Goal: Task Accomplishment & Management: Use online tool/utility

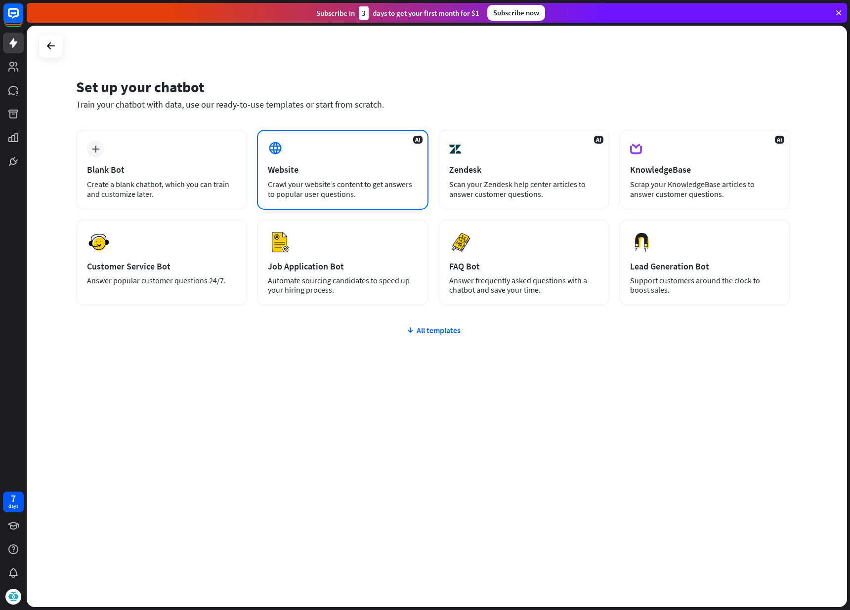
click at [316, 160] on div "AI Website Crawl your website’s content to get answers to popular user question…" at bounding box center [342, 170] width 171 height 80
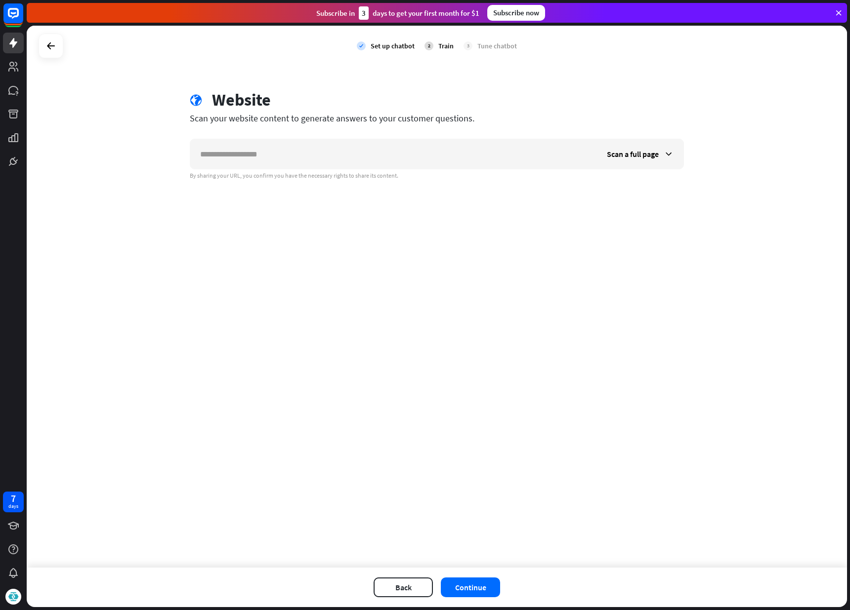
click at [316, 160] on input "text" at bounding box center [393, 154] width 406 height 30
type input "**********"
click at [473, 590] on button "Continue" at bounding box center [470, 588] width 59 height 20
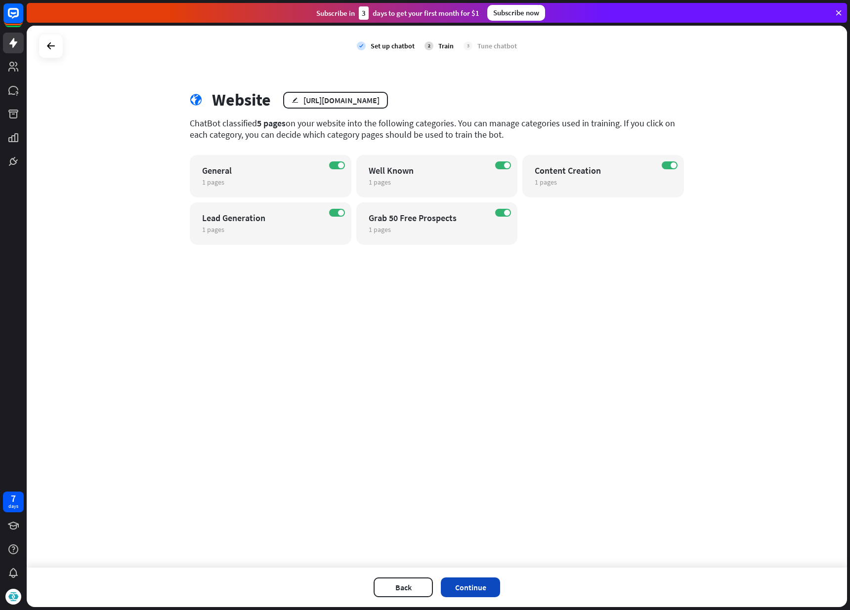
click at [472, 590] on button "Continue" at bounding box center [470, 588] width 59 height 20
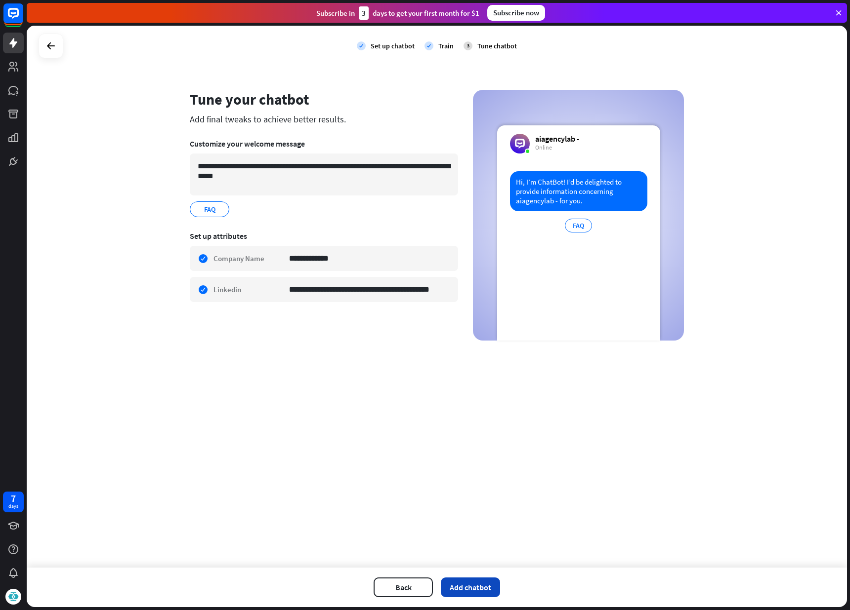
click at [473, 588] on button "Add chatbot" at bounding box center [470, 588] width 59 height 20
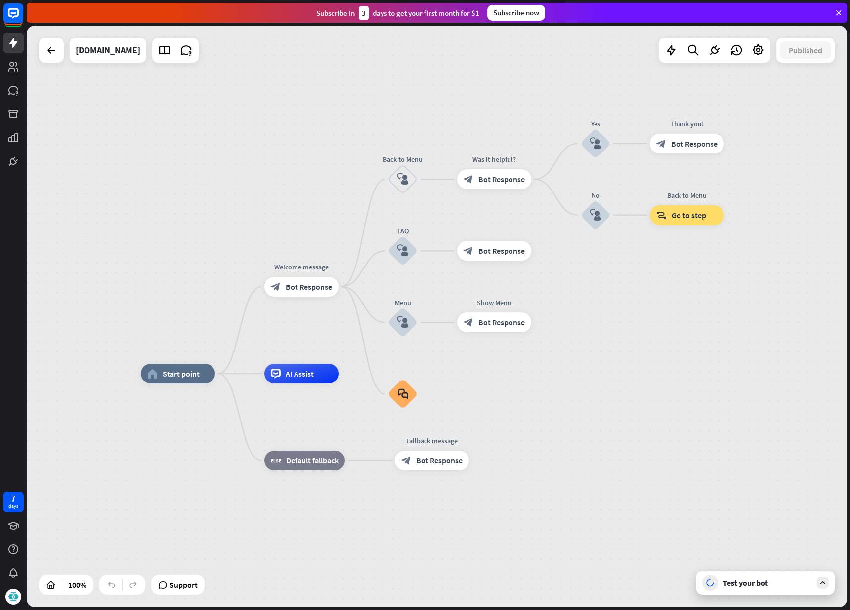
drag, startPoint x: 736, startPoint y: 306, endPoint x: 687, endPoint y: 359, distance: 72.0
click at [687, 359] on div "home_2 Start point Welcome message block_bot_response Bot Response Back to Menu…" at bounding box center [437, 317] width 820 height 582
click at [169, 53] on icon at bounding box center [164, 50] width 13 height 13
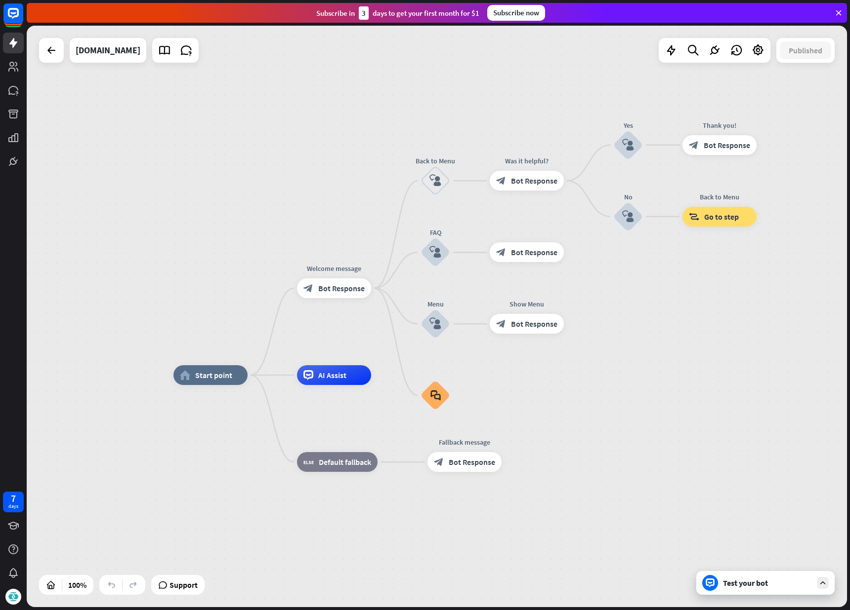
drag, startPoint x: 662, startPoint y: 265, endPoint x: 645, endPoint y: 324, distance: 61.3
click at [645, 324] on div "home_2 Start point Welcome message block_bot_response Bot Response Back to Menu…" at bounding box center [437, 317] width 820 height 582
click at [788, 589] on div "Test your bot" at bounding box center [765, 583] width 138 height 24
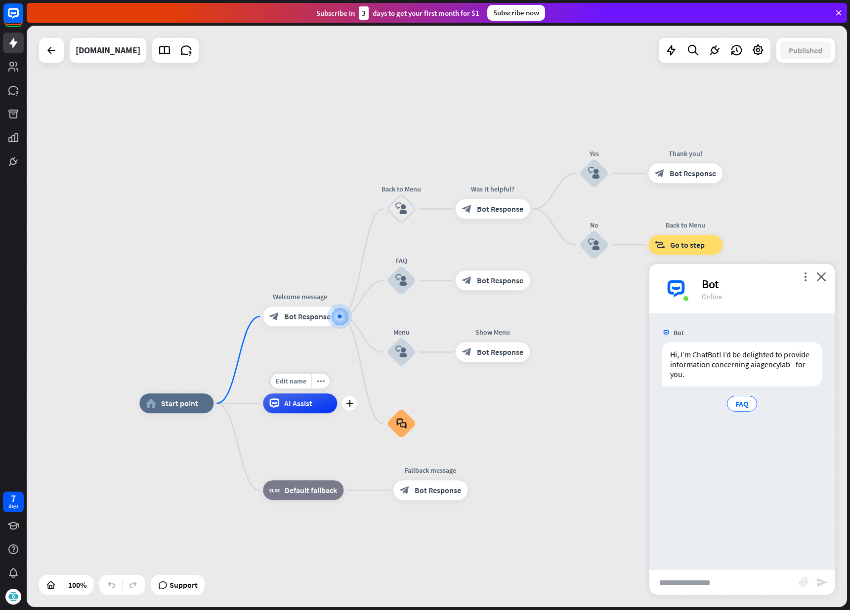
click at [306, 404] on span "AI Assist" at bounding box center [298, 404] width 28 height 10
click at [163, 49] on icon at bounding box center [164, 50] width 13 height 13
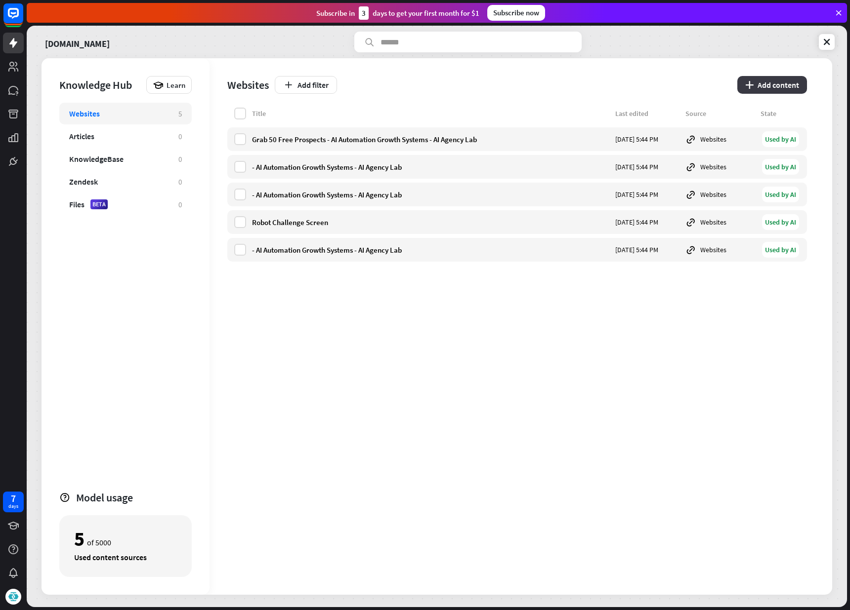
click at [805, 85] on button "plus Add content" at bounding box center [772, 85] width 70 height 18
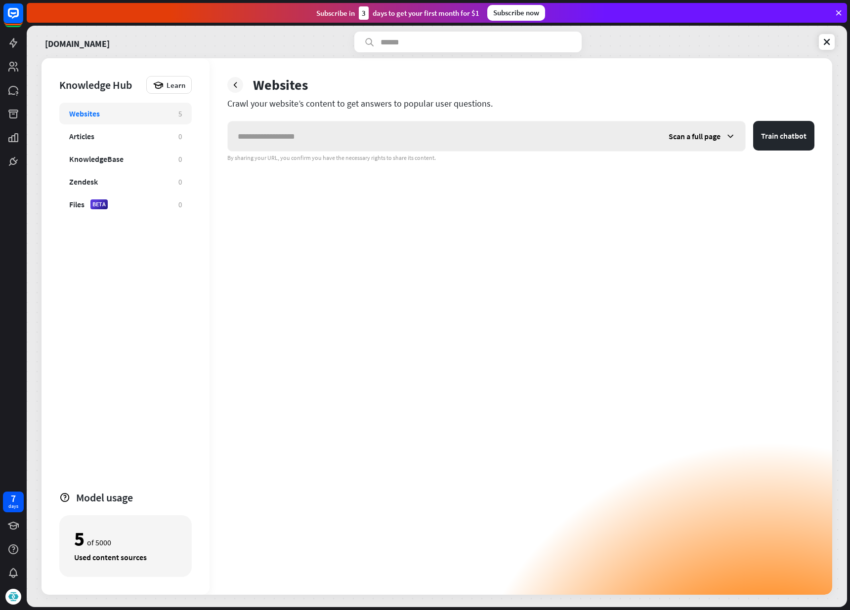
click at [716, 137] on span "Scan a full page" at bounding box center [694, 136] width 52 height 10
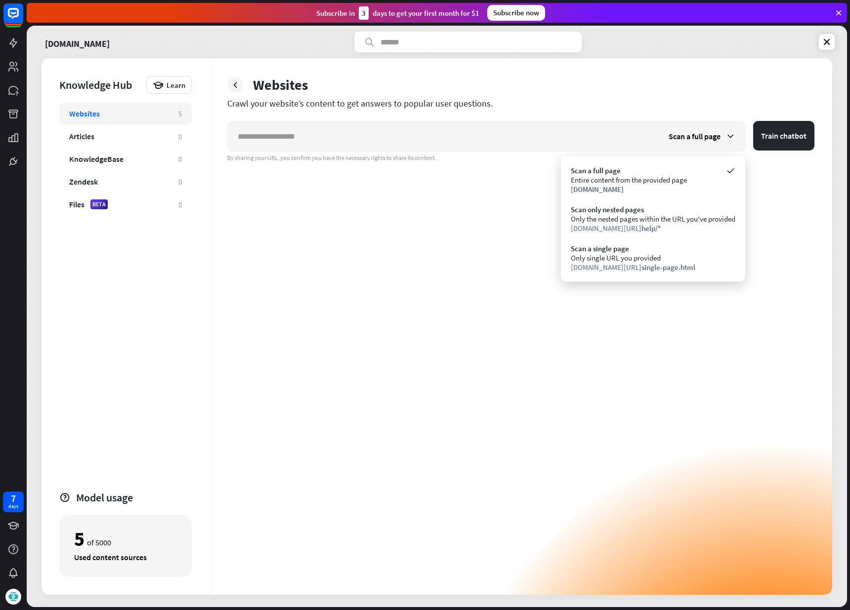
click at [694, 96] on div "Websites Crawl your website’s content to get answers to popular user questions.…" at bounding box center [520, 326] width 622 height 537
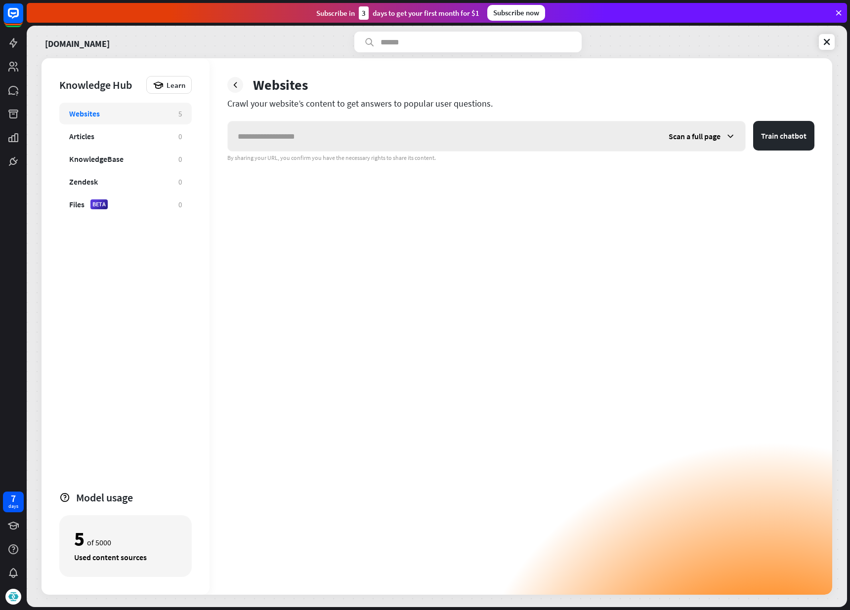
click at [697, 135] on span "Scan a full page" at bounding box center [694, 136] width 52 height 10
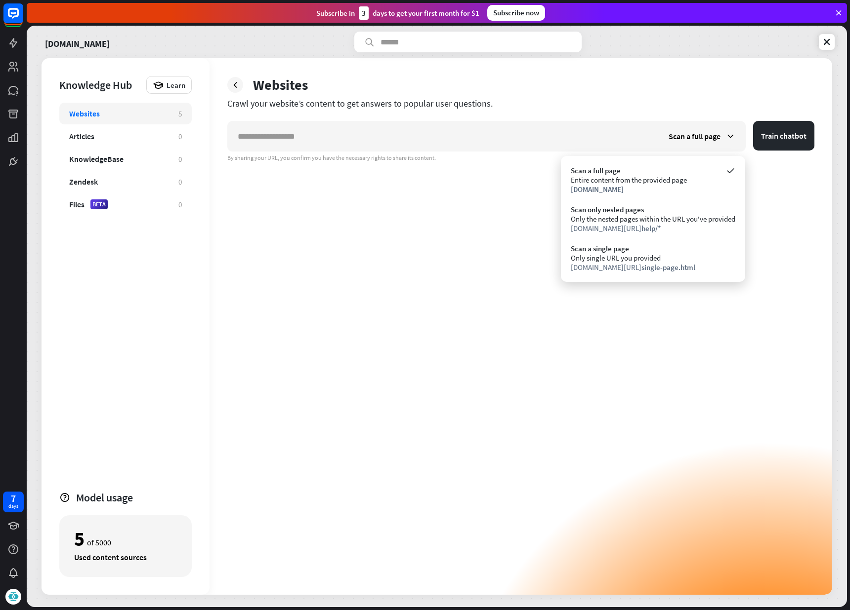
click at [332, 250] on div "Scan a full page Train chatbot By sharing your URL, you confirm you have the ne…" at bounding box center [520, 358] width 587 height 474
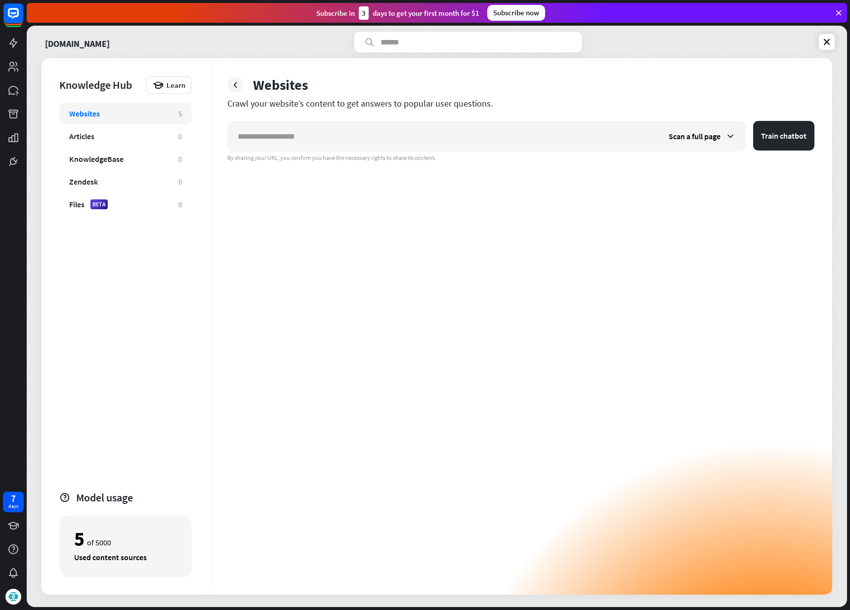
click at [231, 84] on icon at bounding box center [235, 85] width 10 height 10
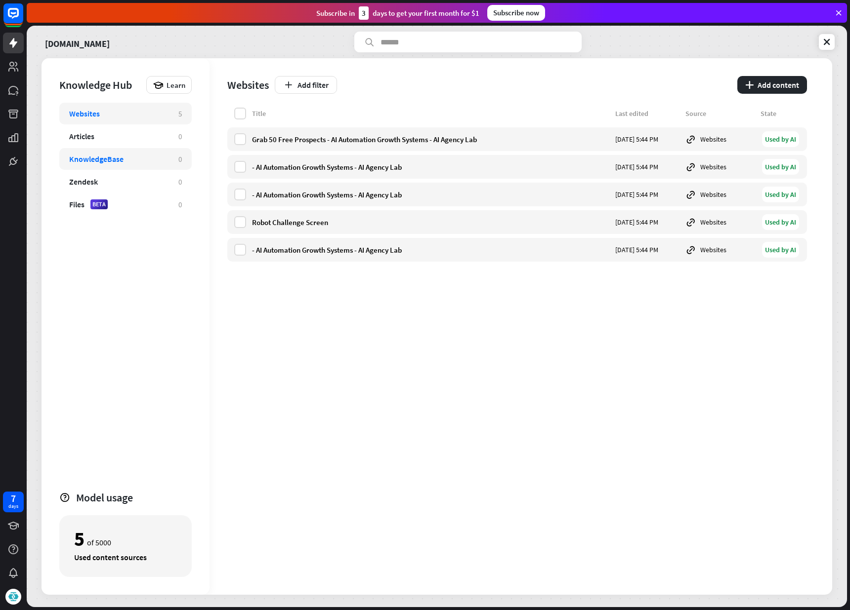
click at [152, 159] on div "KnowledgeBase" at bounding box center [118, 159] width 99 height 10
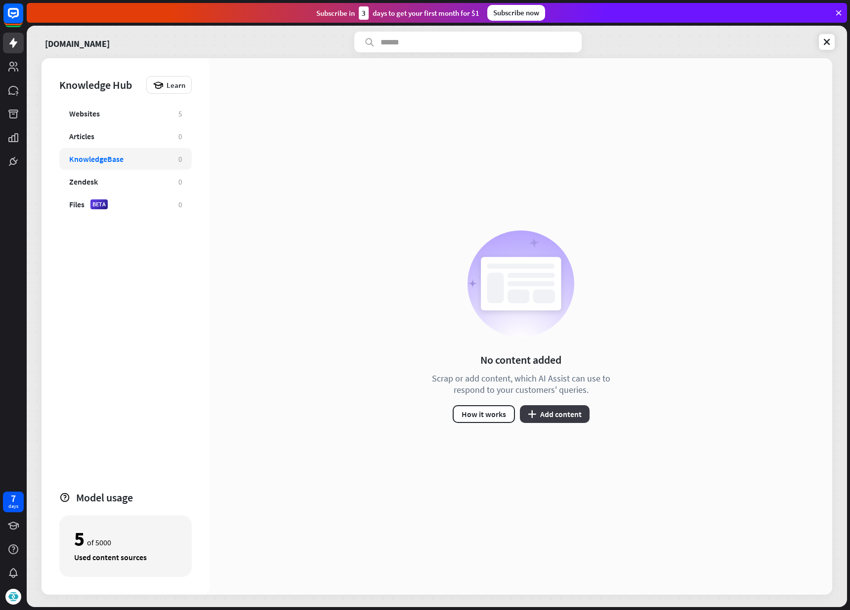
click at [552, 414] on button "plus Add content" at bounding box center [555, 414] width 70 height 18
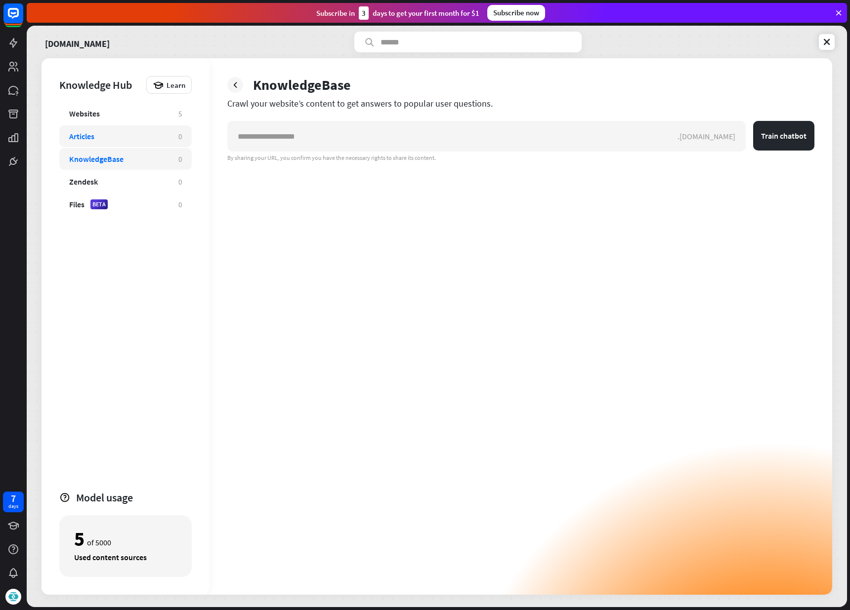
click at [158, 140] on div "Articles" at bounding box center [118, 136] width 99 height 10
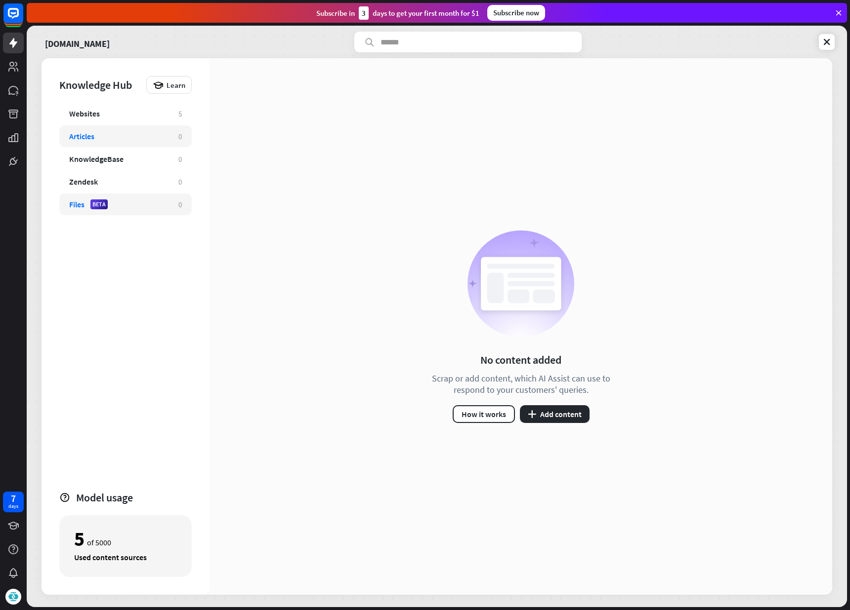
click at [159, 202] on div "Files BETA" at bounding box center [118, 205] width 99 height 10
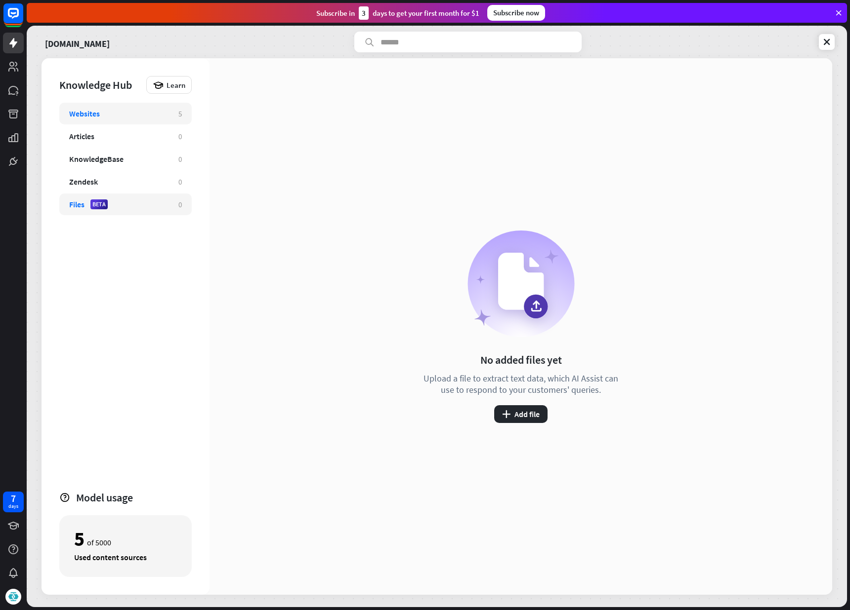
click at [118, 111] on div "Websites" at bounding box center [118, 114] width 99 height 10
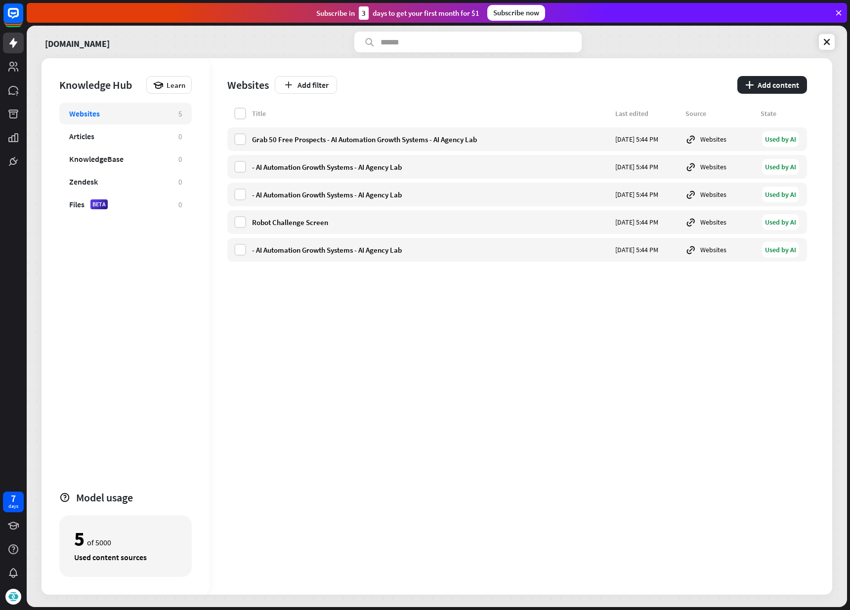
click at [394, 401] on div "Title Last edited Source State Grab 50 Free Prospects - AI Automation Growth Sy…" at bounding box center [516, 351] width 579 height 487
click at [832, 45] on link at bounding box center [826, 42] width 16 height 16
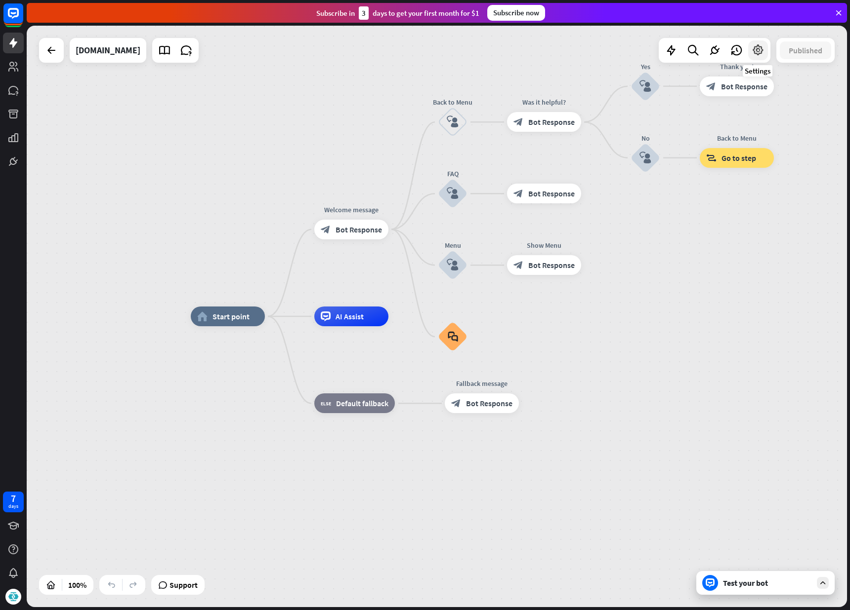
click at [758, 50] on icon at bounding box center [757, 50] width 13 height 13
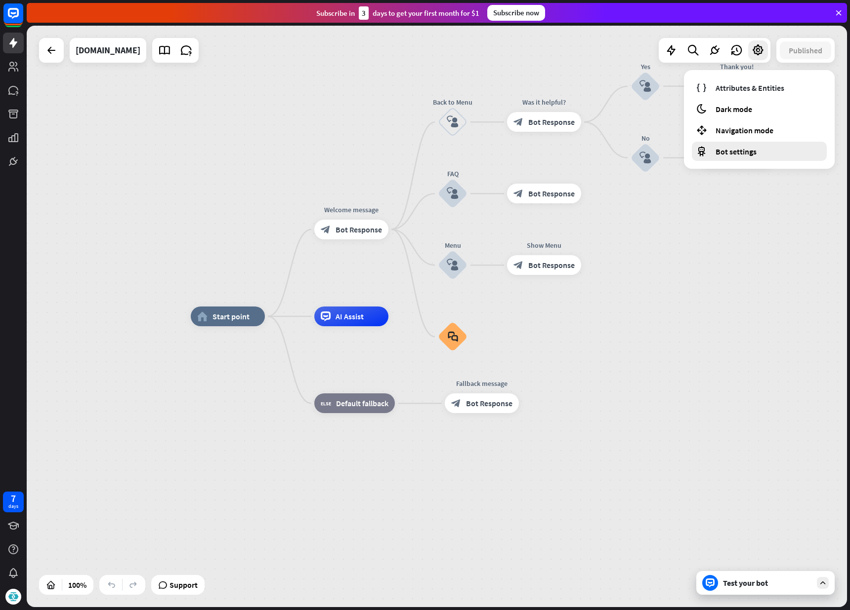
click at [765, 151] on div "Bot settings" at bounding box center [758, 151] width 135 height 19
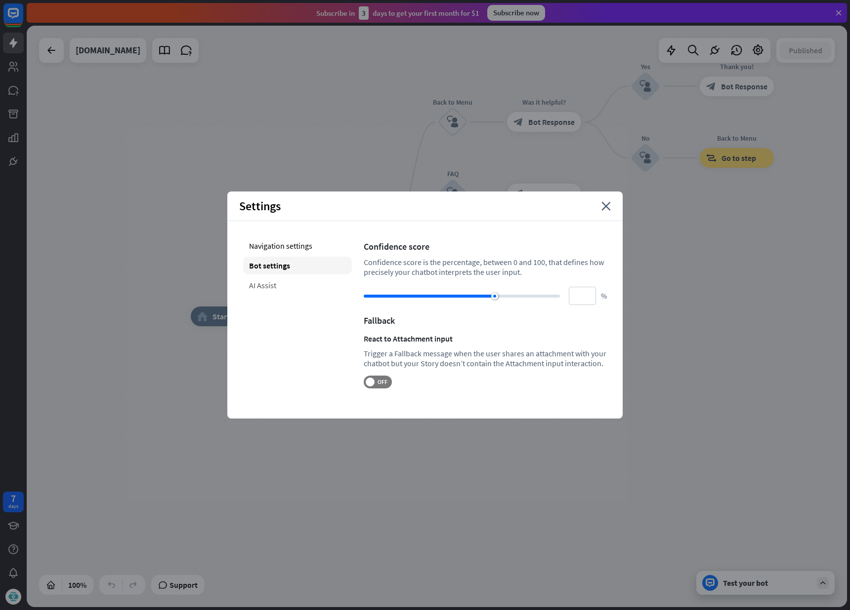
click at [269, 286] on div "AI Assist" at bounding box center [297, 286] width 109 height 18
type input "**"
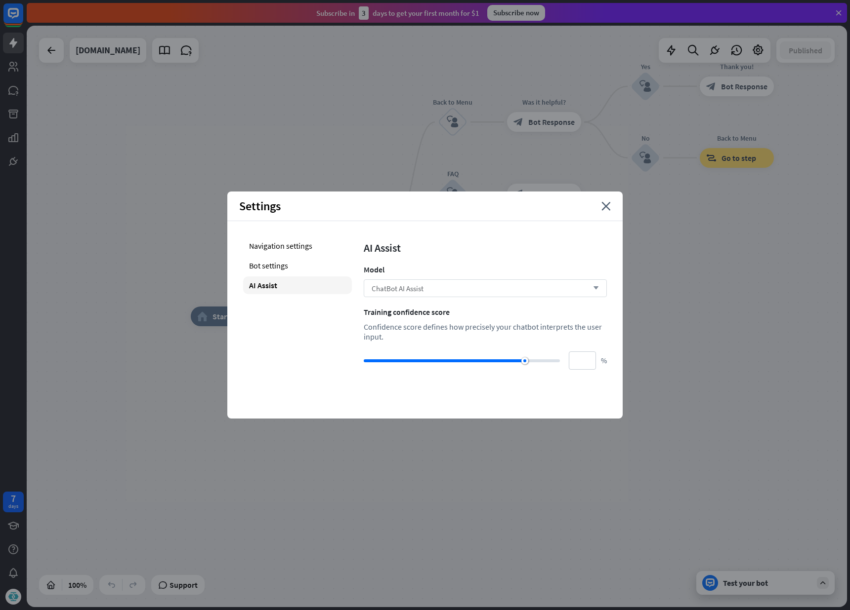
click at [462, 292] on div "ChatBot AI Assist arrow_down" at bounding box center [485, 289] width 243 height 18
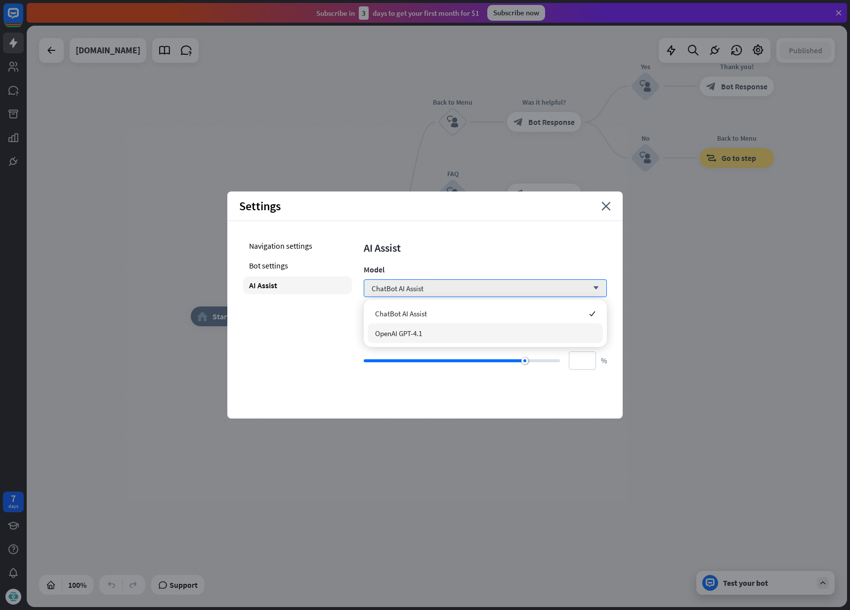
click at [447, 336] on div "OpenAI GPT-4.1" at bounding box center [484, 334] width 235 height 20
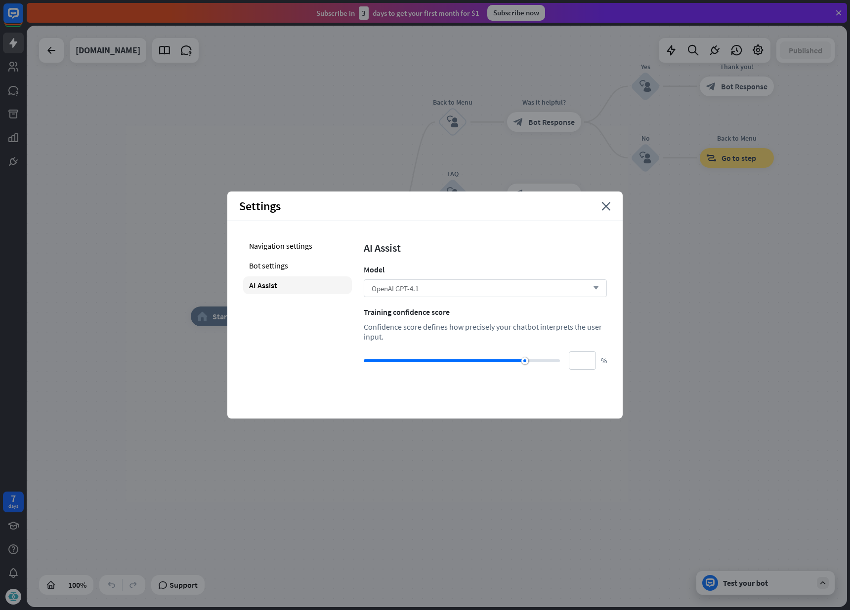
click at [450, 284] on div "OpenAI GPT-4.1 arrow_down" at bounding box center [485, 289] width 243 height 18
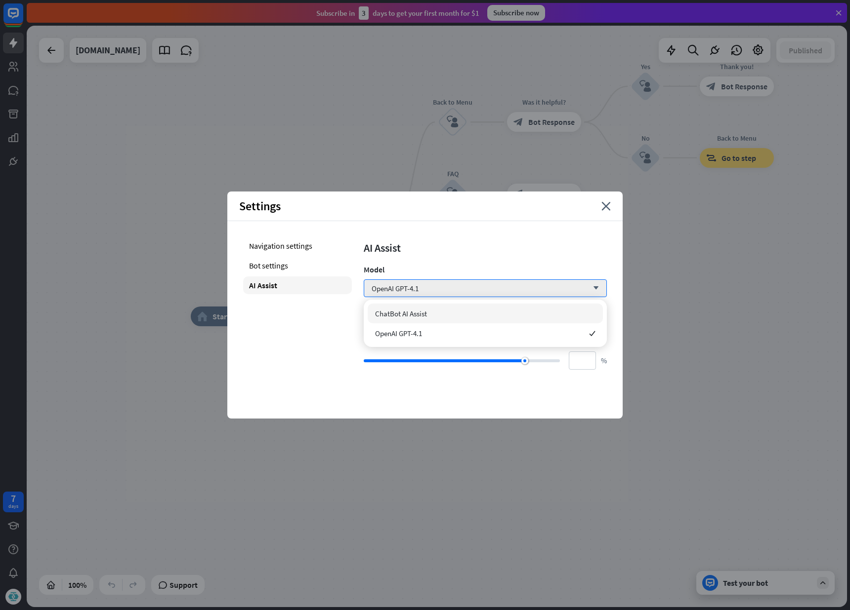
click at [438, 311] on div "ChatBot AI Assist" at bounding box center [484, 314] width 235 height 20
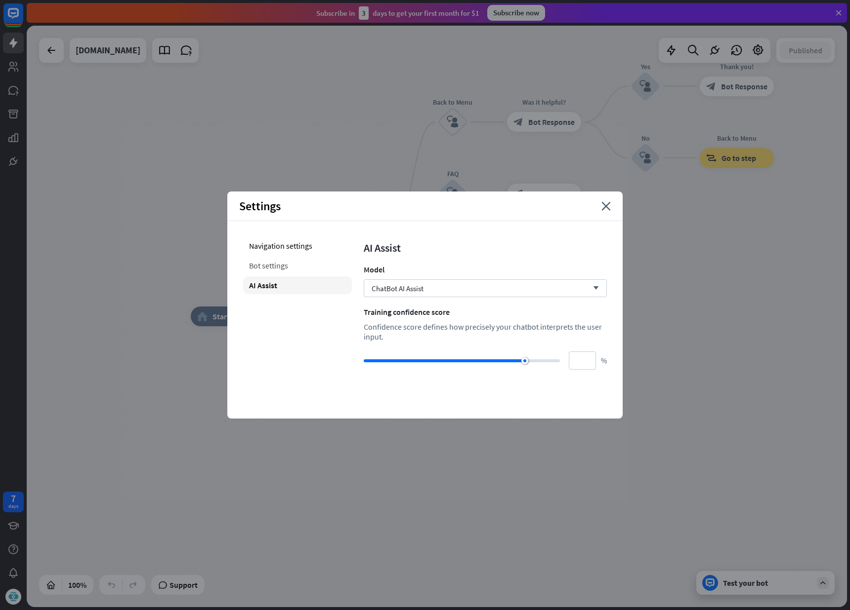
click at [286, 266] on div "Bot settings" at bounding box center [297, 266] width 109 height 18
type input "**"
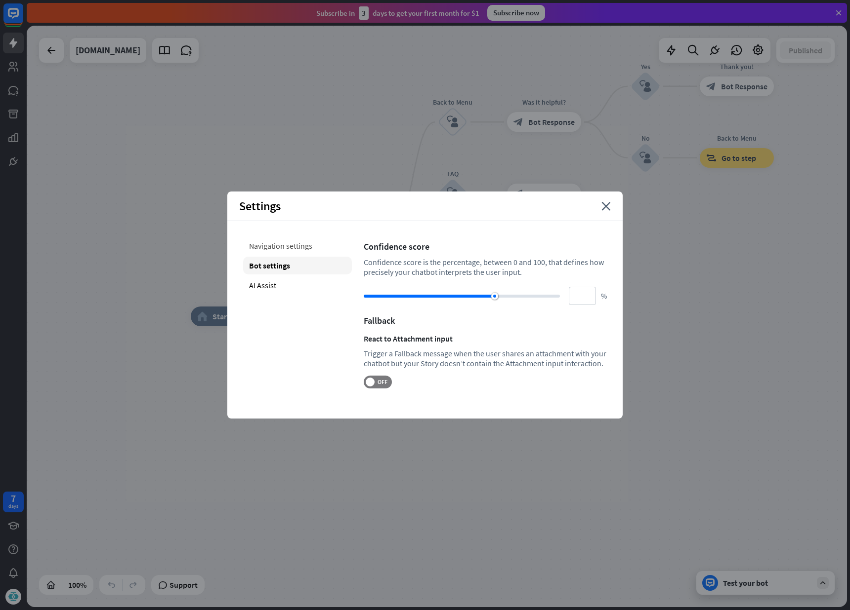
click at [270, 248] on div "Navigation settings" at bounding box center [297, 246] width 109 height 18
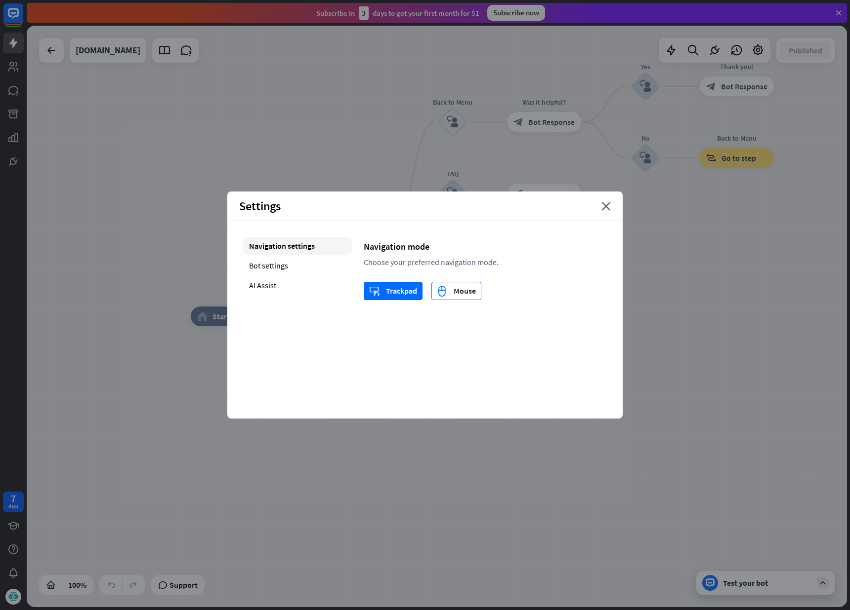
click at [455, 290] on div "mouse Mouse" at bounding box center [456, 291] width 39 height 17
click at [288, 266] on div "Bot settings" at bounding box center [297, 266] width 109 height 18
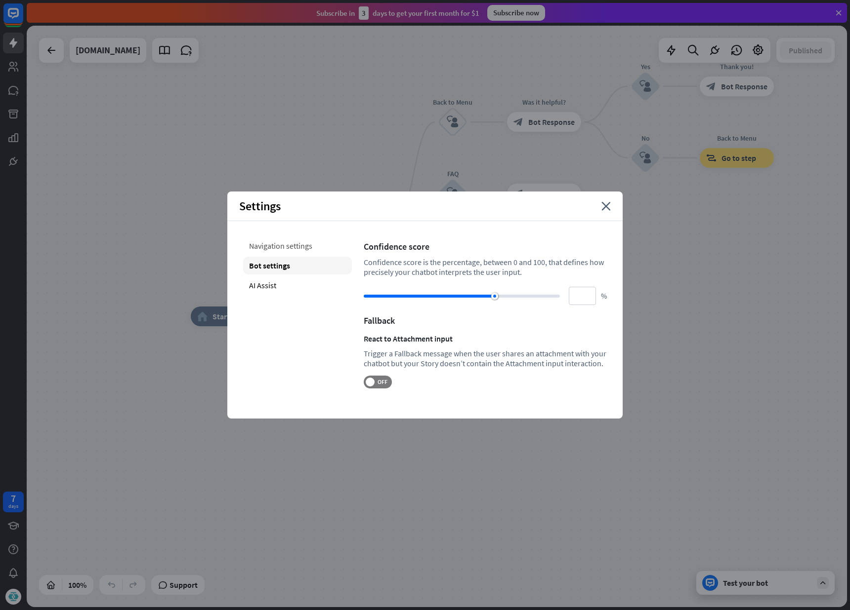
click at [293, 252] on div "Navigation settings" at bounding box center [297, 246] width 109 height 18
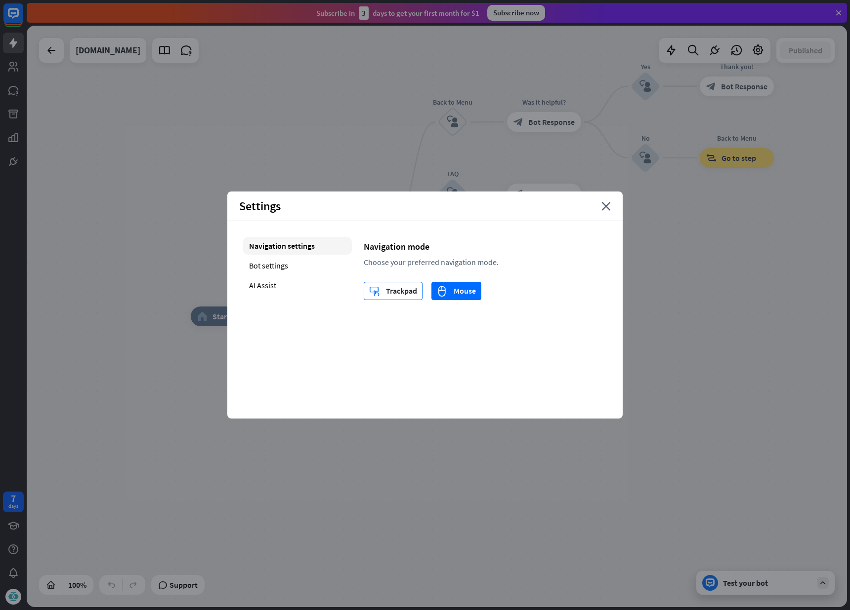
click at [391, 293] on div "trackpad Trackpad" at bounding box center [393, 291] width 48 height 17
click at [608, 209] on icon "close" at bounding box center [605, 206] width 9 height 9
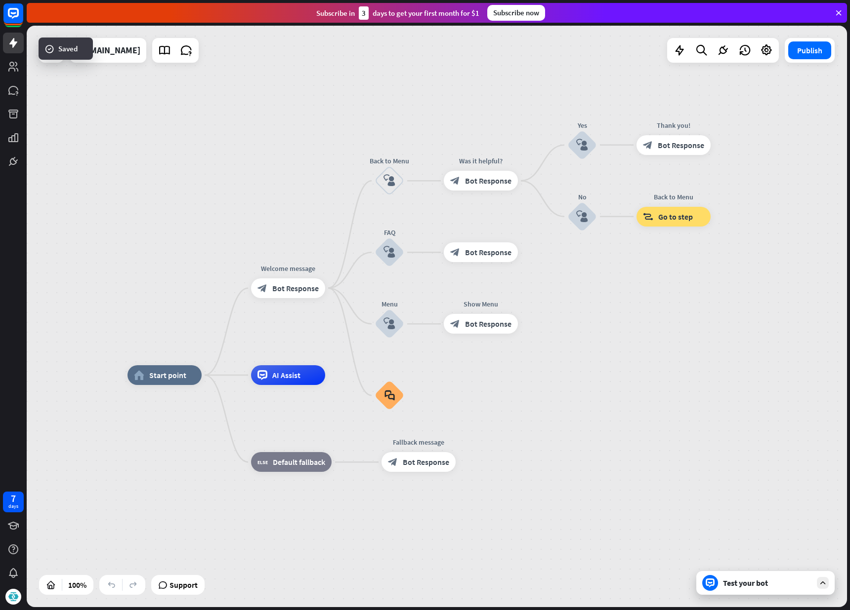
drag, startPoint x: 711, startPoint y: 230, endPoint x: 651, endPoint y: 273, distance: 73.6
click at [651, 273] on div "home_2 Start point Welcome message block_bot_response Bot Response Back to Menu…" at bounding box center [437, 317] width 820 height 582
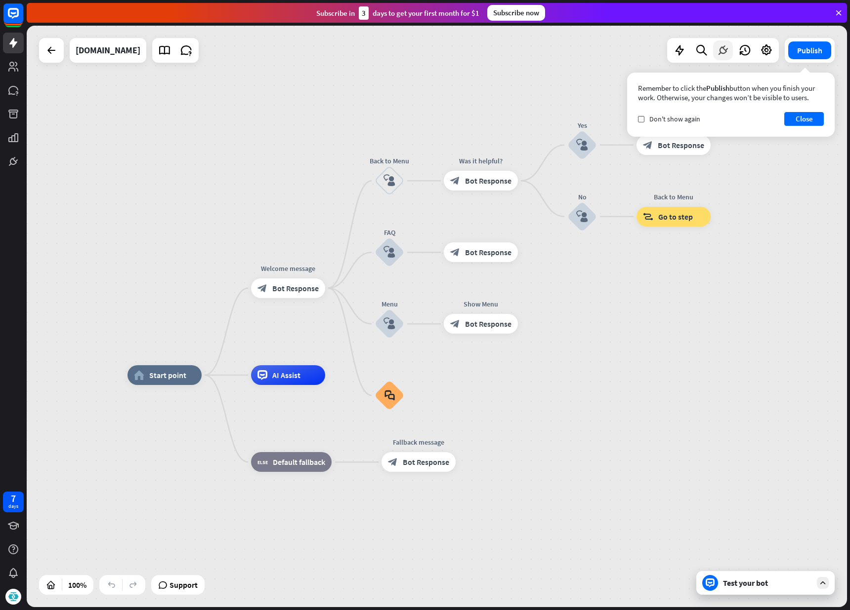
click at [721, 51] on icon at bounding box center [722, 50] width 13 height 13
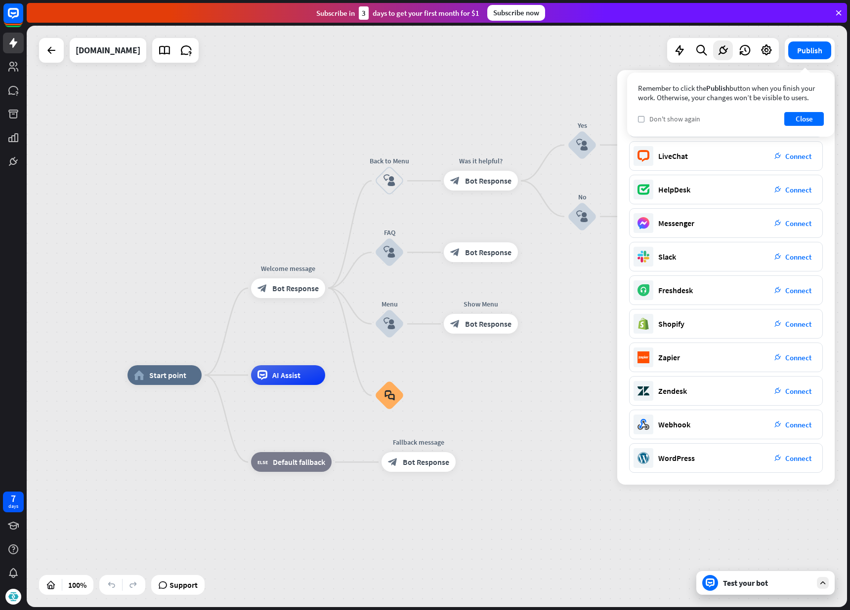
click at [662, 117] on span "Don't show again" at bounding box center [674, 119] width 51 height 9
click at [800, 118] on button "Close" at bounding box center [804, 119] width 40 height 14
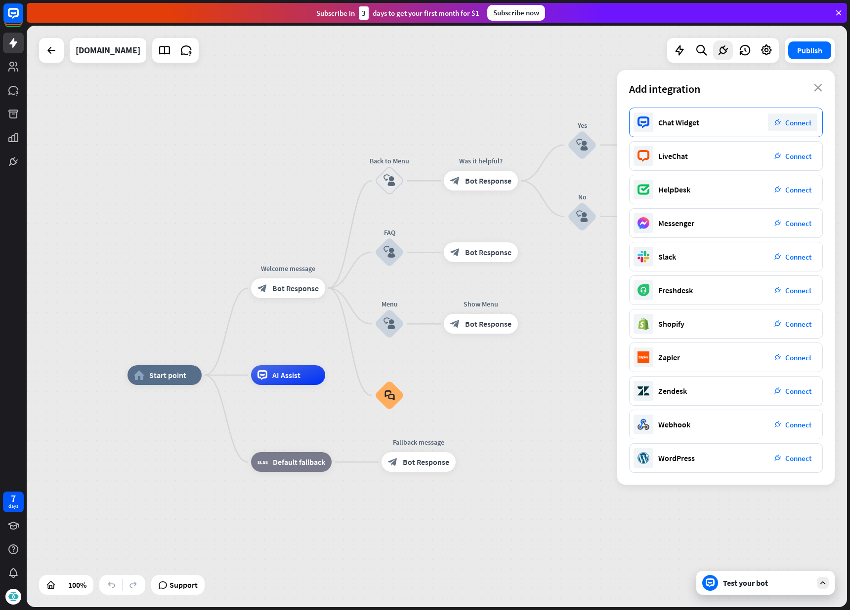
click at [799, 123] on span "Connect" at bounding box center [798, 122] width 26 height 9
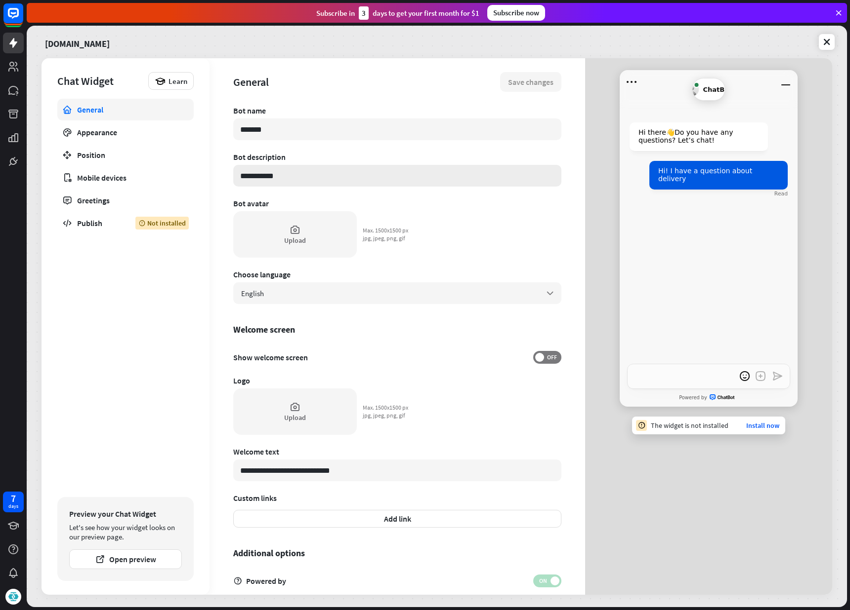
type textarea "*"
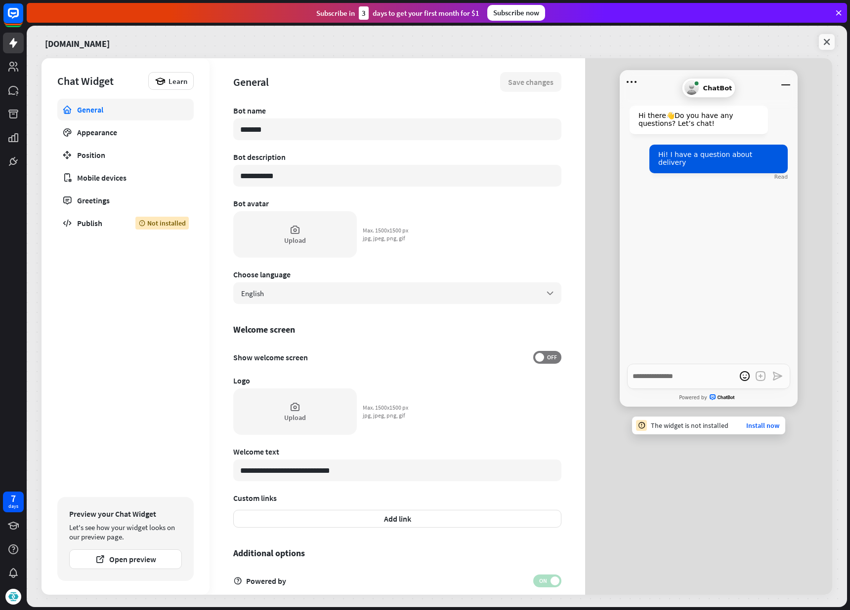
click at [827, 45] on icon at bounding box center [826, 42] width 10 height 10
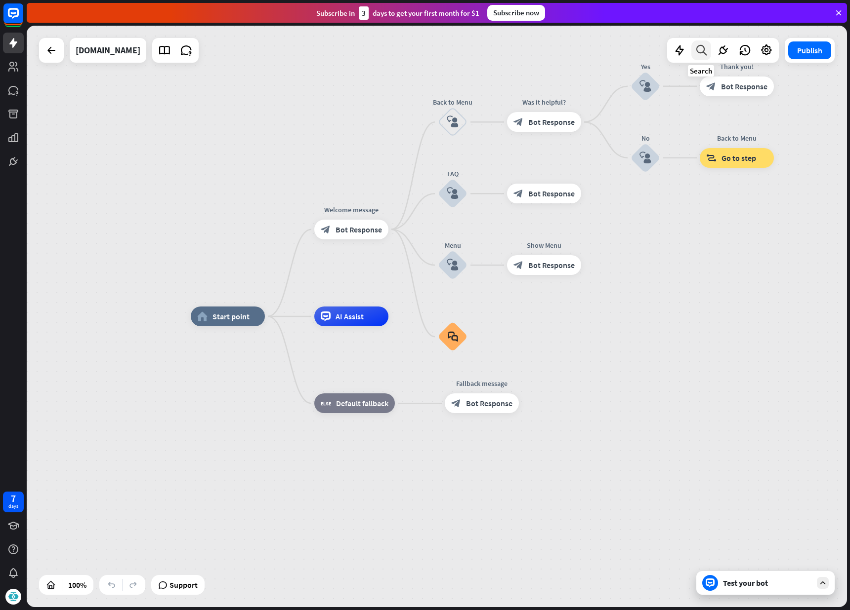
click at [701, 52] on icon at bounding box center [700, 50] width 13 height 13
click at [682, 49] on icon at bounding box center [679, 50] width 13 height 13
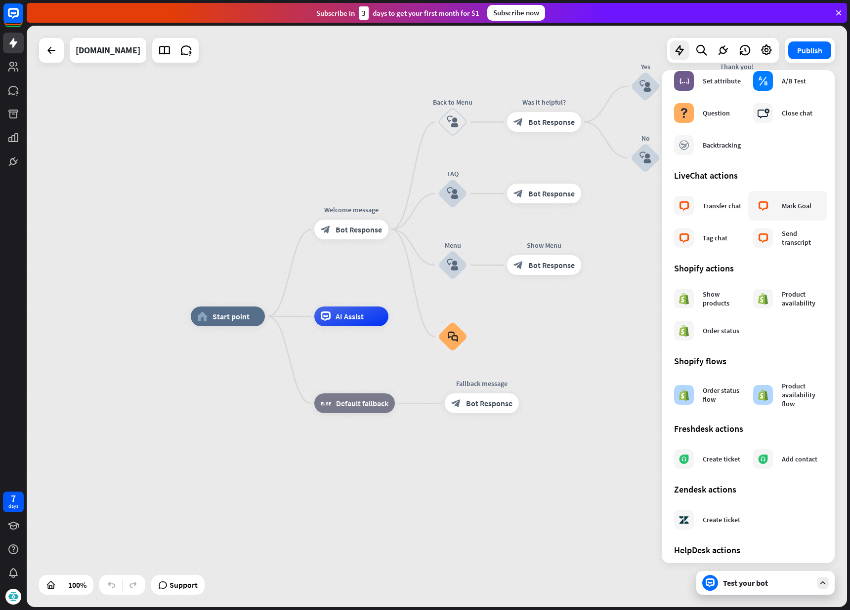
scroll to position [303, 0]
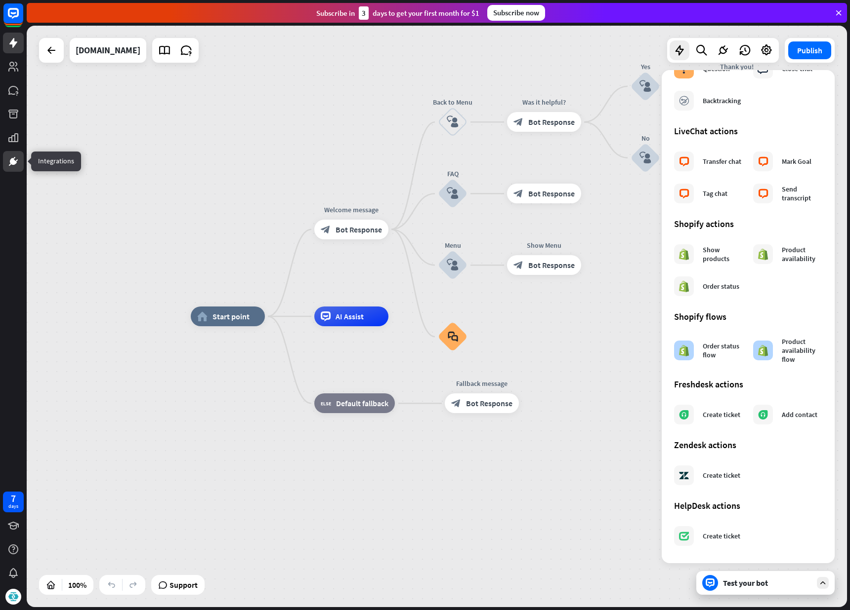
click at [7, 161] on icon at bounding box center [13, 162] width 12 height 12
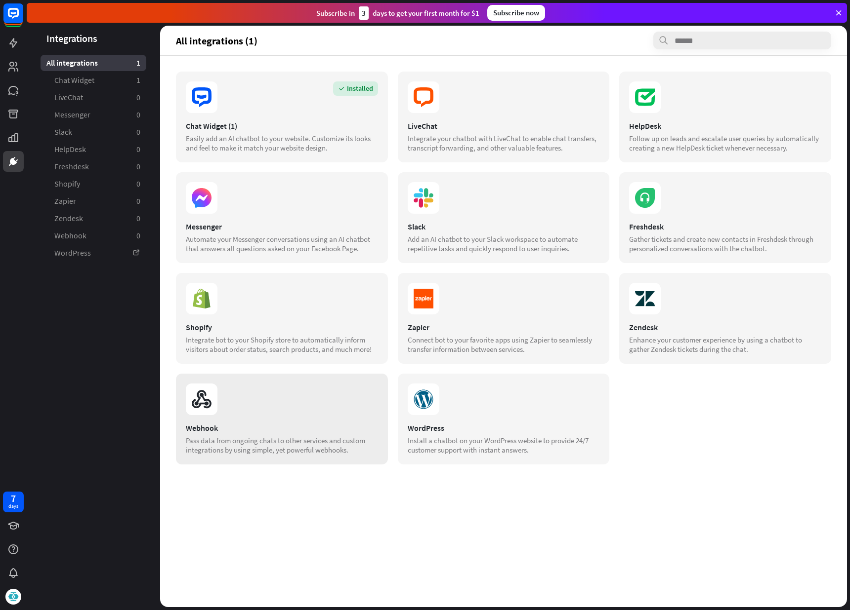
click at [285, 445] on div "Pass data from ongoing chats to other services and custom integrations by using…" at bounding box center [282, 445] width 192 height 19
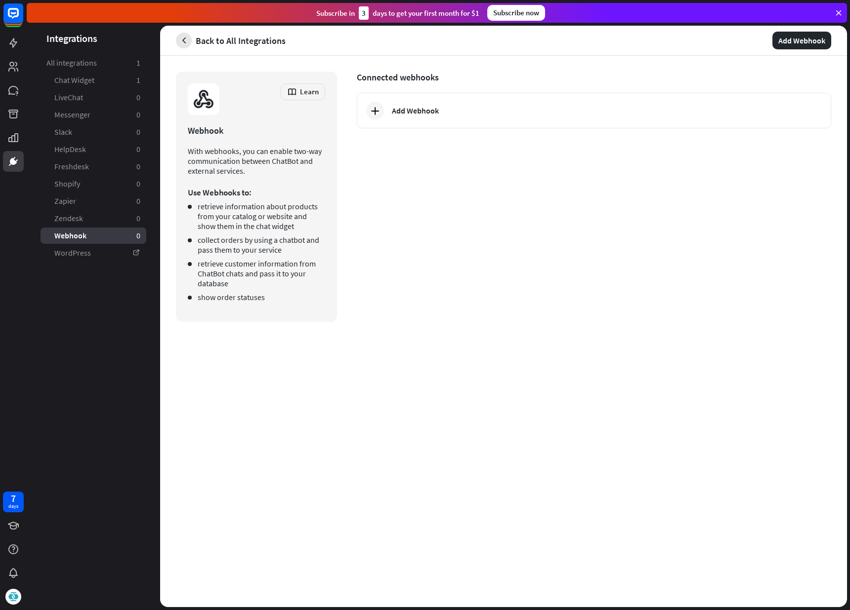
click at [182, 47] on button "button" at bounding box center [184, 41] width 16 height 16
